Goal: Register for event/course

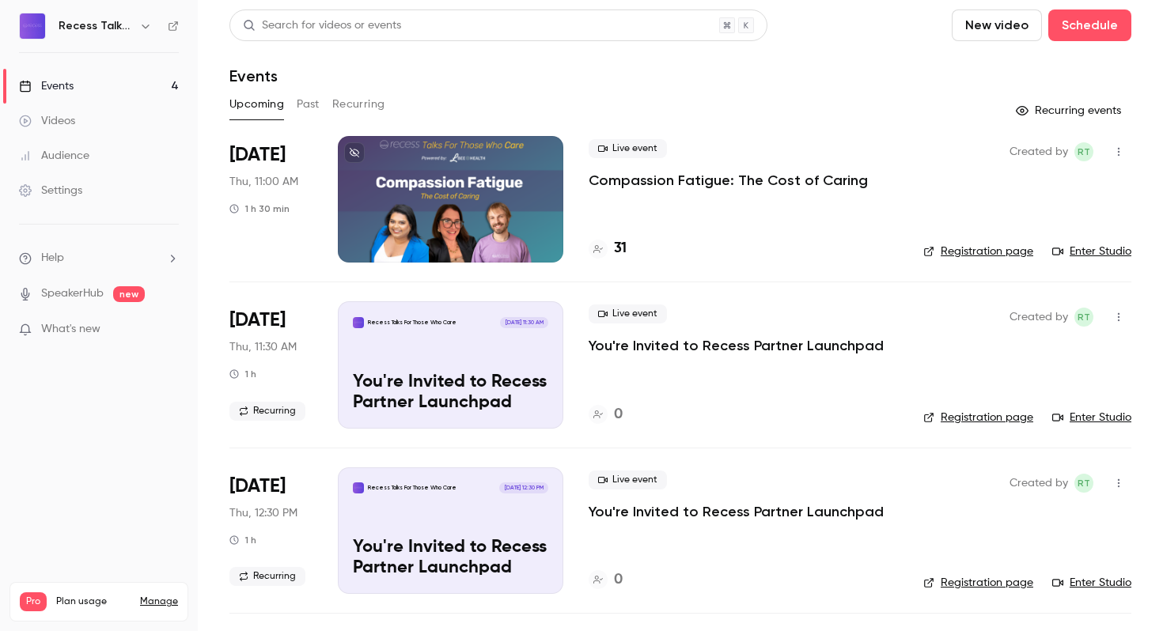
click at [720, 185] on p "Compassion Fatigue: The Cost of Caring" at bounding box center [728, 180] width 279 height 19
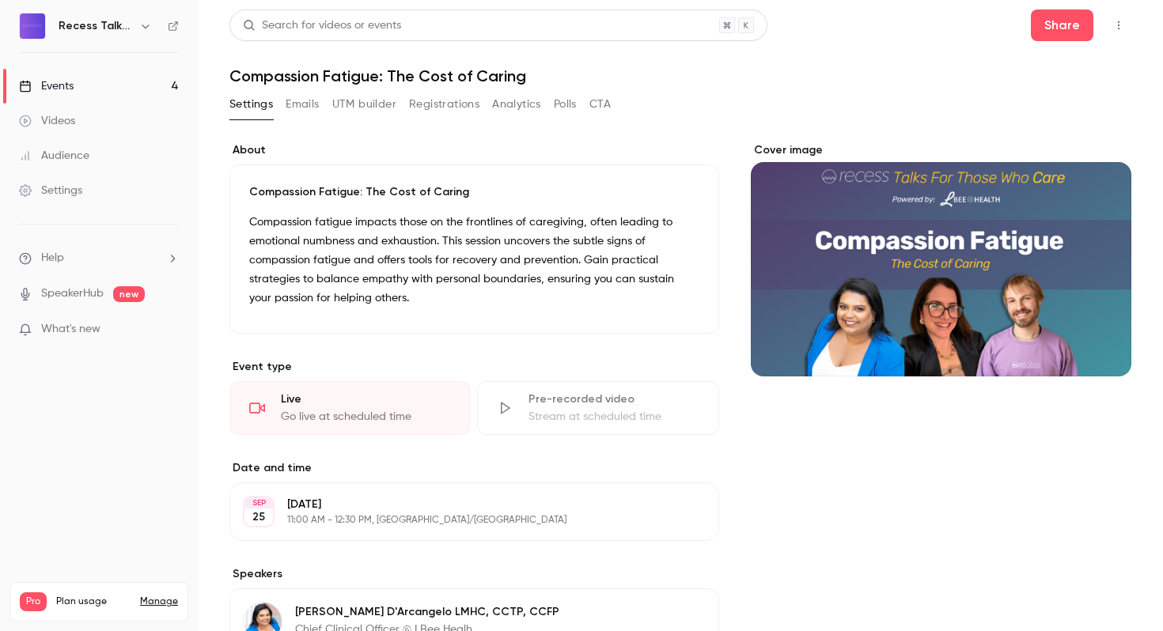
click at [1125, 24] on button "button" at bounding box center [1118, 25] width 25 height 25
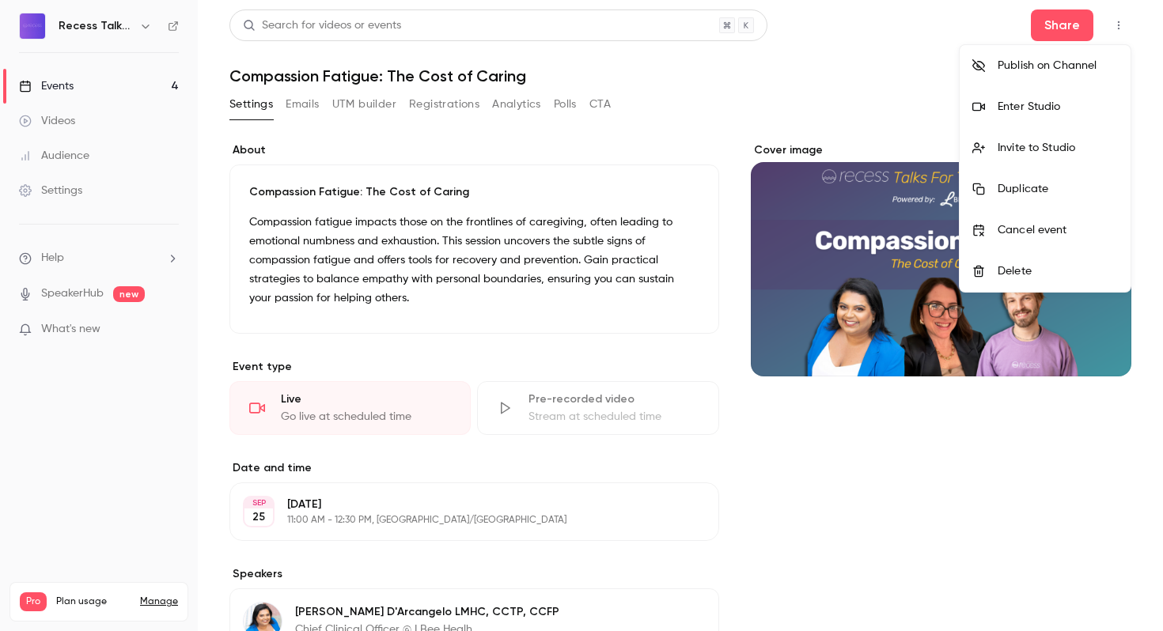
click at [1034, 110] on div "Enter Studio" at bounding box center [1057, 107] width 120 height 16
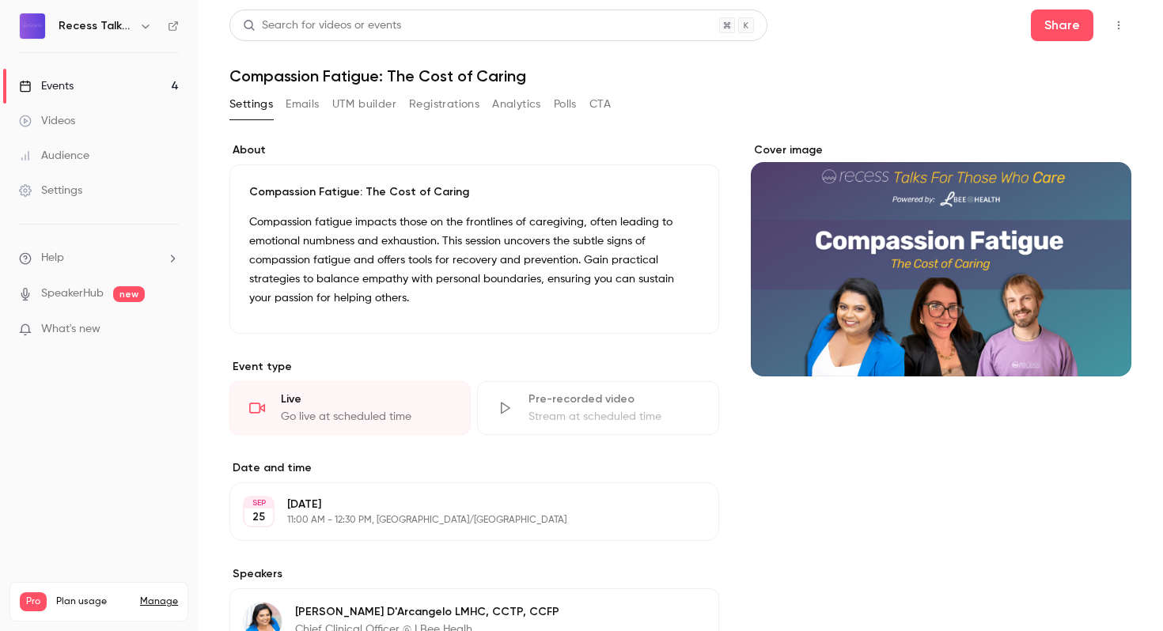
click at [449, 97] on button "Registrations" at bounding box center [444, 104] width 70 height 25
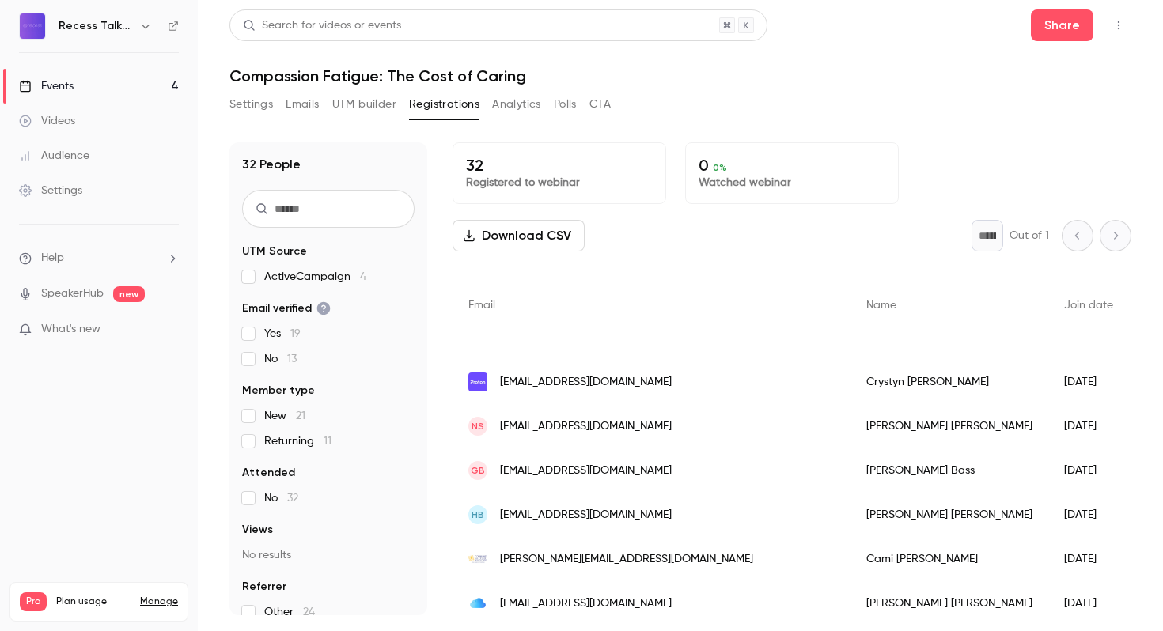
click at [122, 89] on link "Events 4" at bounding box center [99, 86] width 198 height 35
